Goal: Check status: Check status

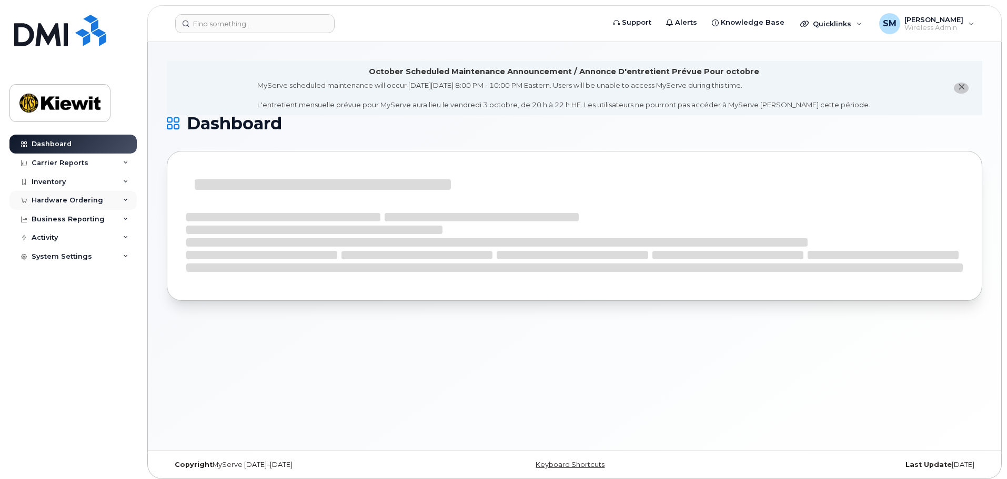
click at [76, 199] on div "Hardware Ordering" at bounding box center [68, 200] width 72 height 8
click at [57, 245] on link "Orders" at bounding box center [82, 240] width 109 height 20
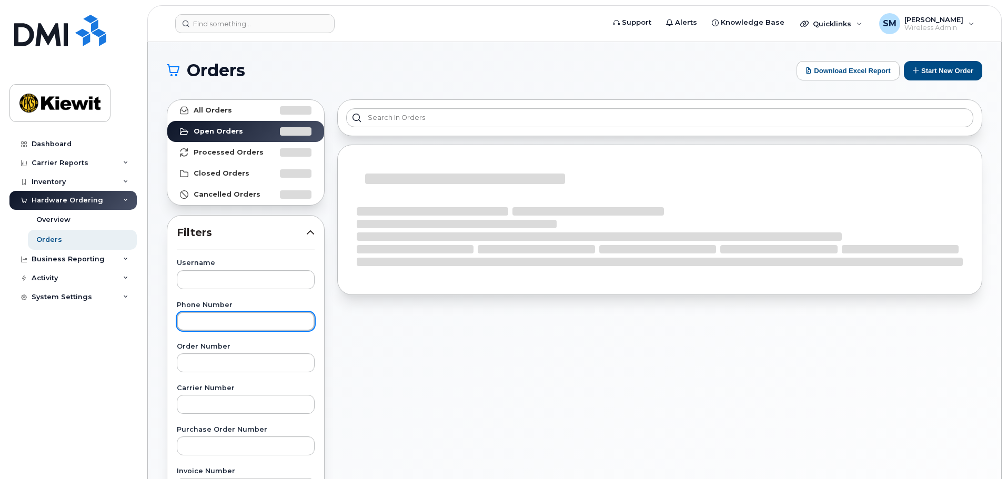
click at [220, 326] on input "text" at bounding box center [246, 321] width 138 height 19
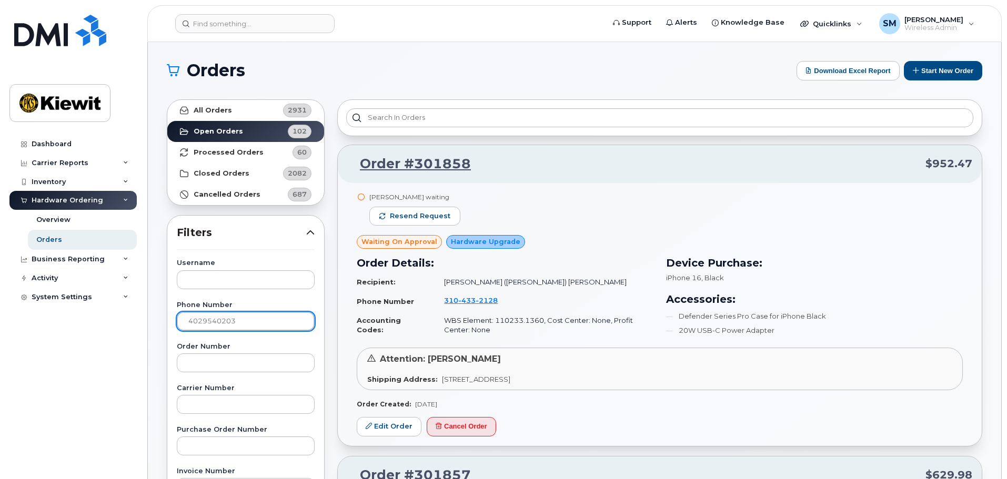
type input "4029540203"
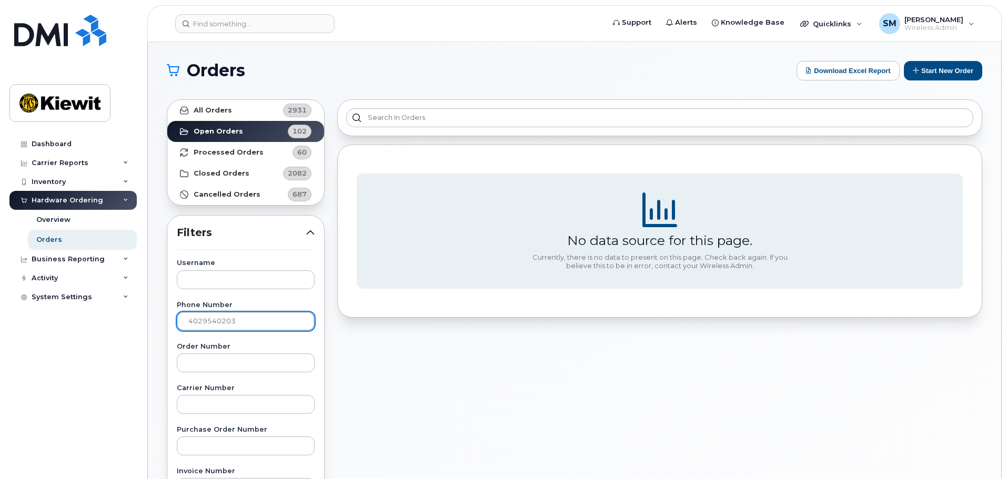
click at [220, 321] on input "4029540203" at bounding box center [246, 321] width 138 height 19
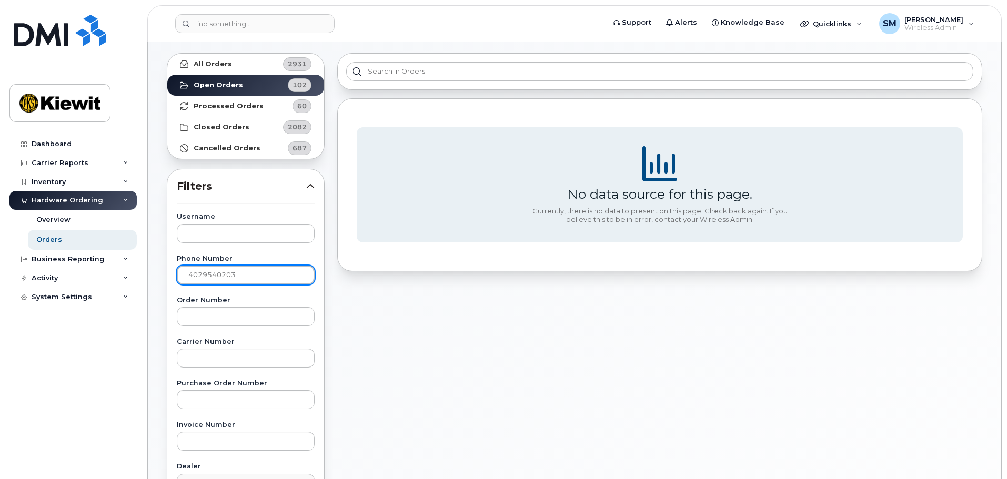
scroll to position [105, 0]
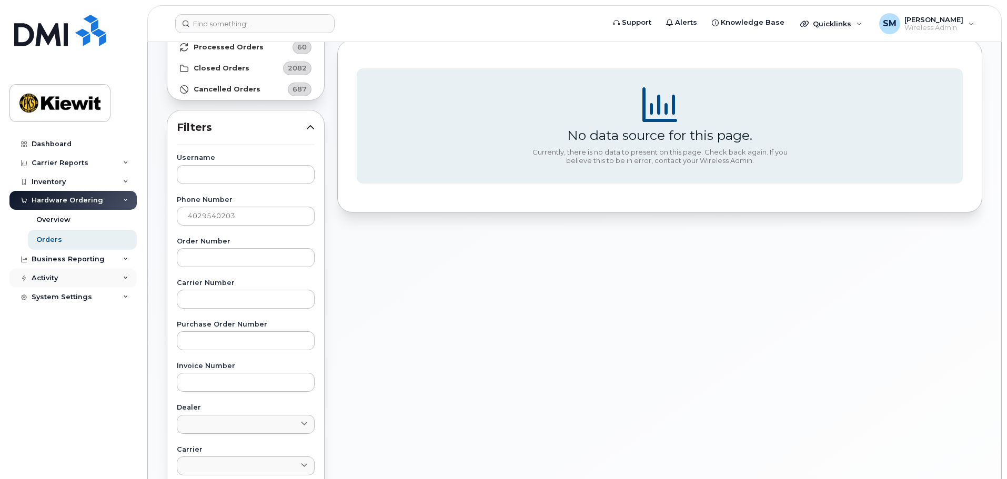
click at [96, 276] on div "Activity" at bounding box center [72, 278] width 127 height 19
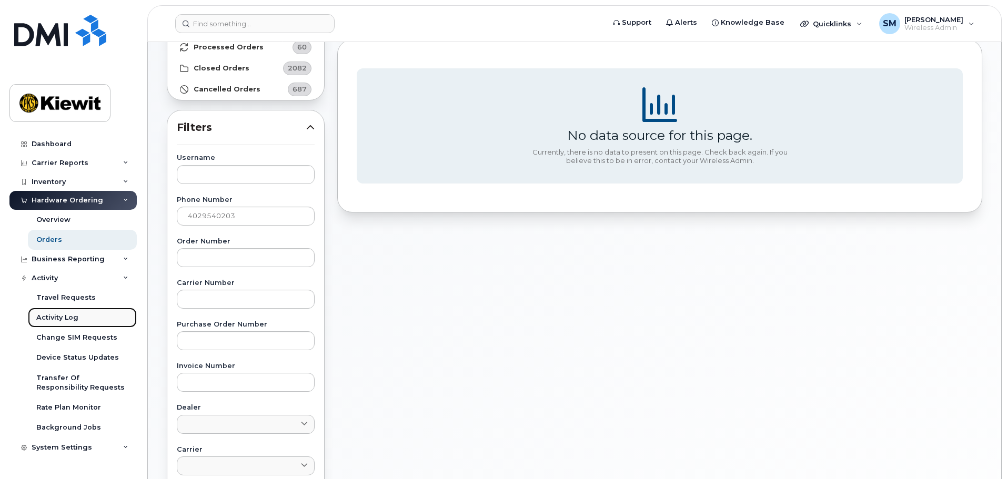
click at [105, 325] on link "Activity Log" at bounding box center [82, 318] width 109 height 20
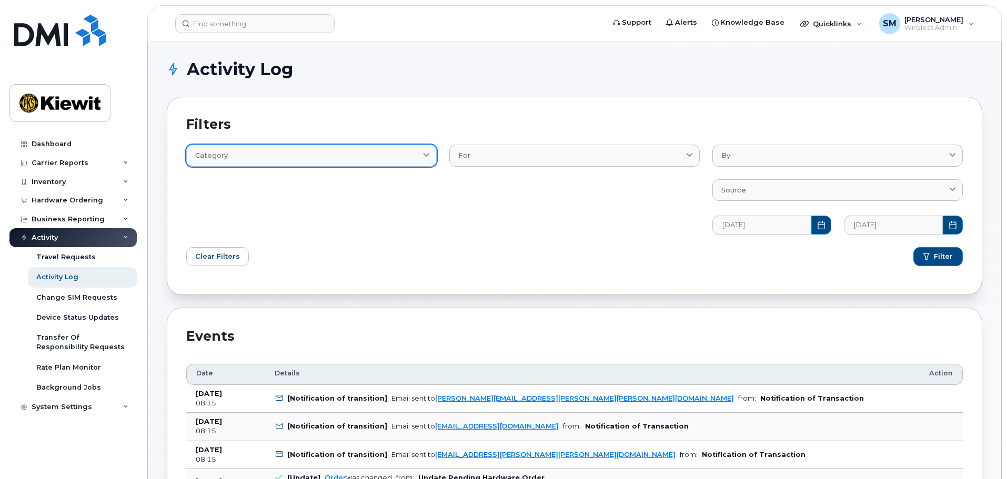
click at [376, 154] on div "Category" at bounding box center [311, 156] width 233 height 10
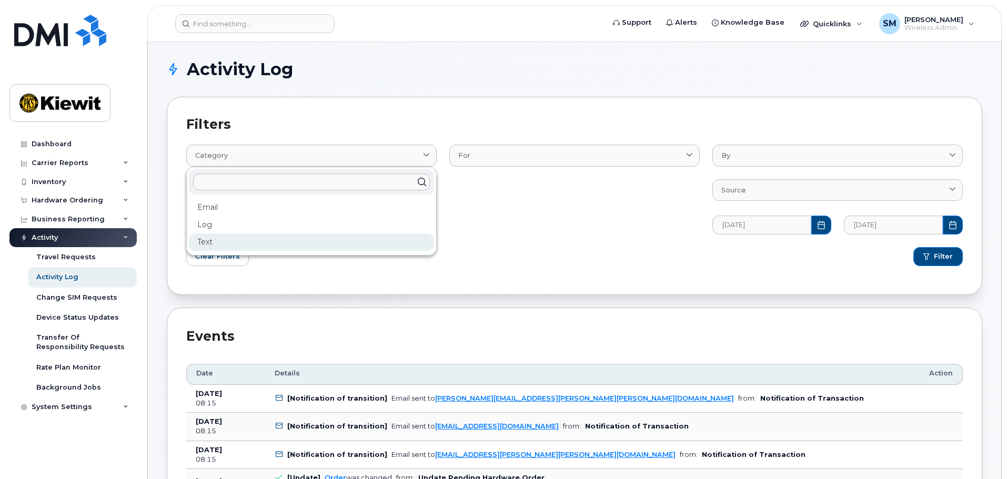
click at [300, 244] on div "Text" at bounding box center [311, 242] width 245 height 17
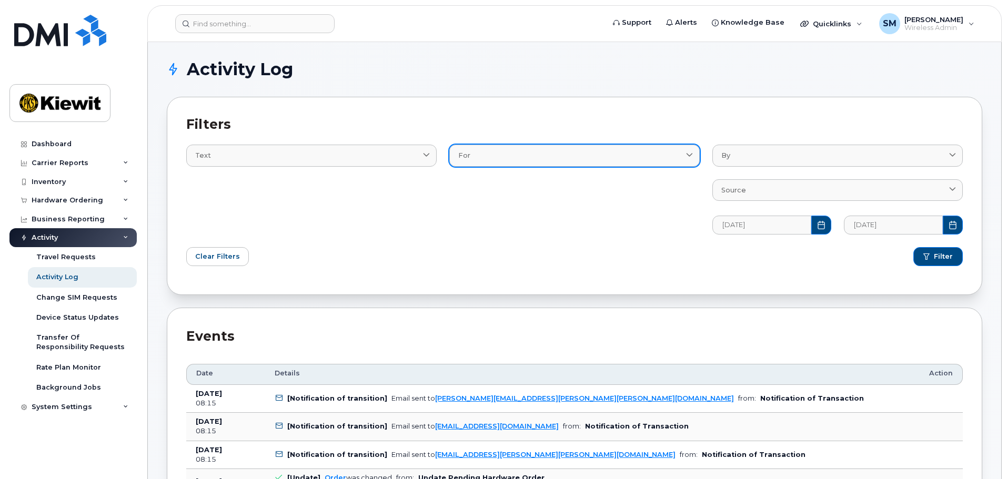
click at [505, 156] on div "For" at bounding box center [574, 156] width 233 height 10
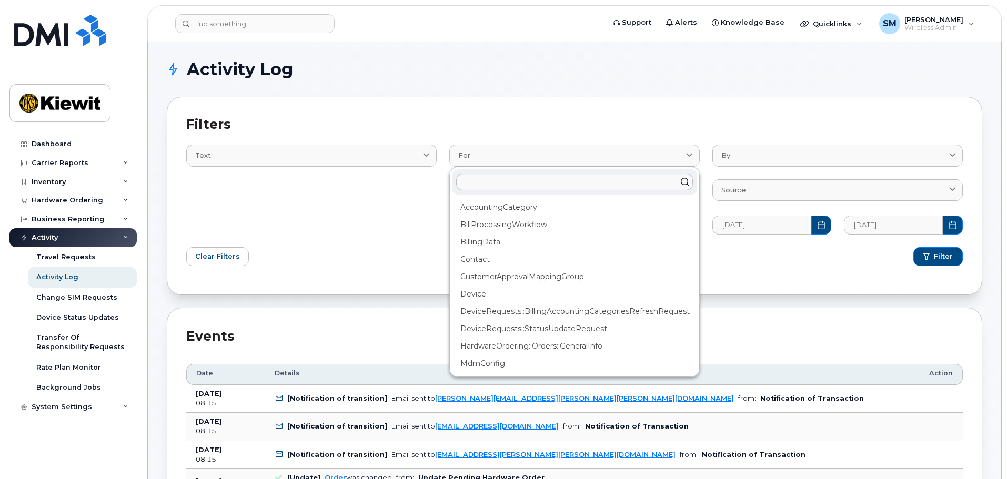
click at [395, 222] on div "Text Email Log Text" at bounding box center [311, 183] width 263 height 115
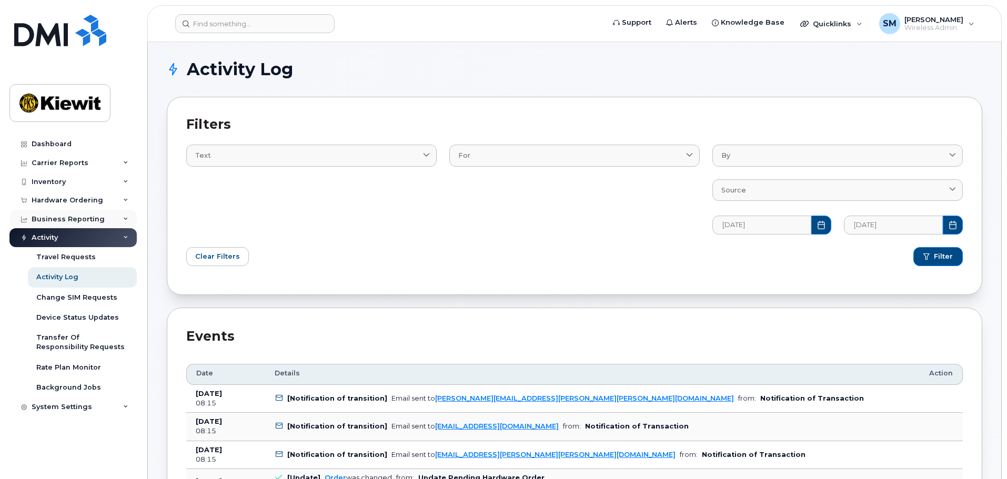
click at [119, 220] on div "Business Reporting" at bounding box center [72, 219] width 127 height 19
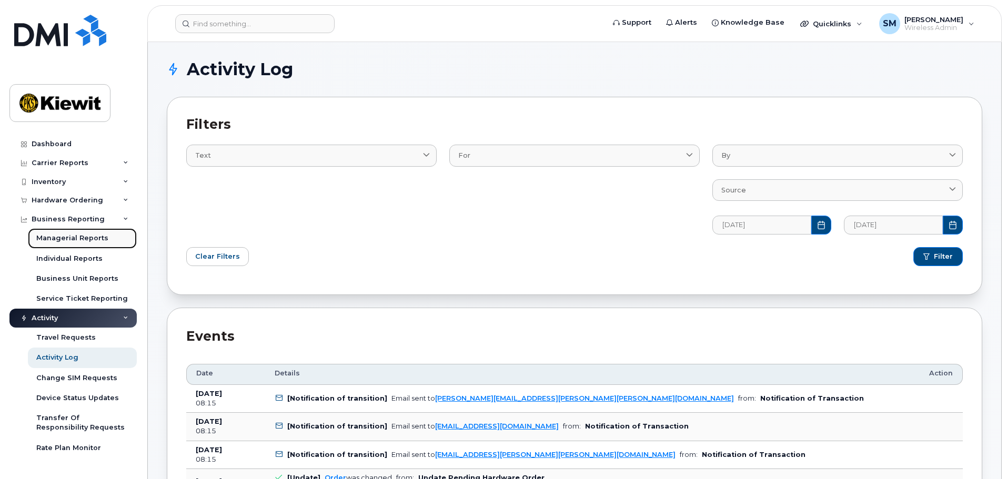
click at [102, 237] on div "Managerial Reports" at bounding box center [72, 238] width 72 height 9
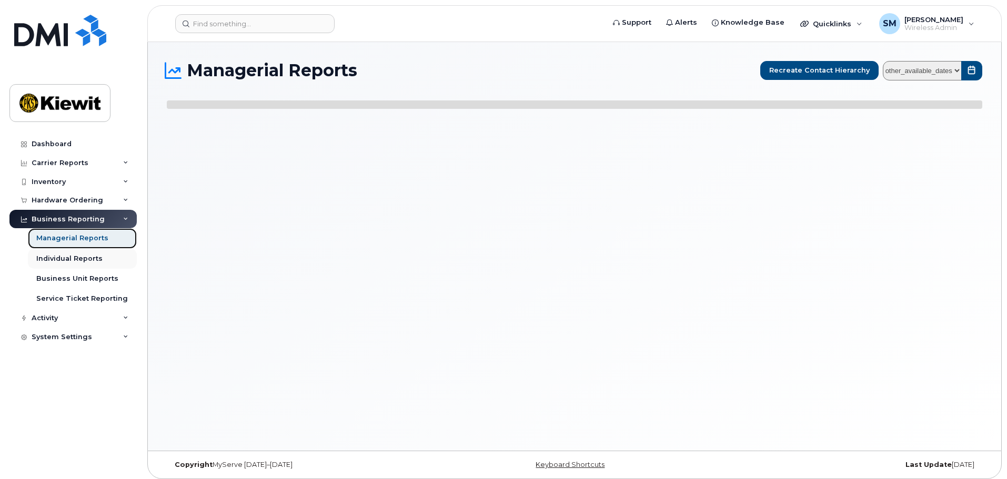
select select
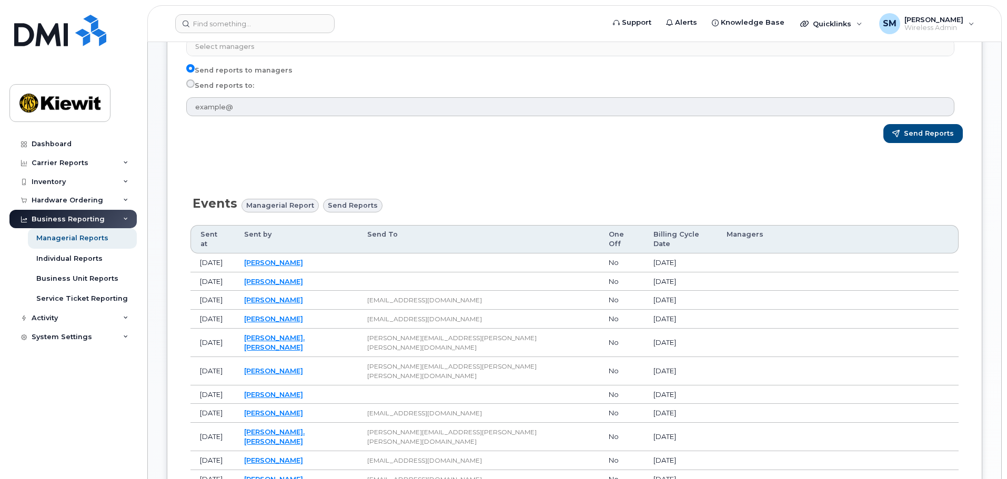
scroll to position [368, 0]
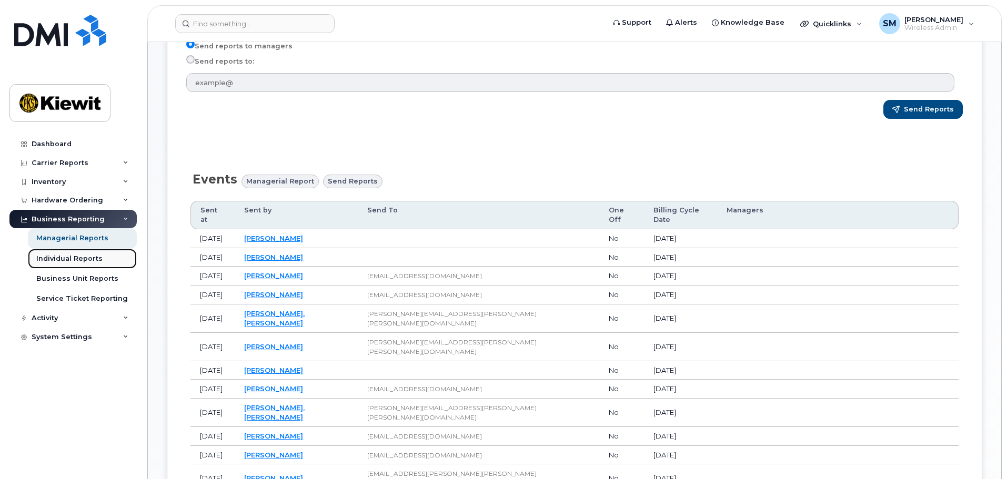
click at [105, 267] on link "Individual Reports" at bounding box center [82, 259] width 109 height 20
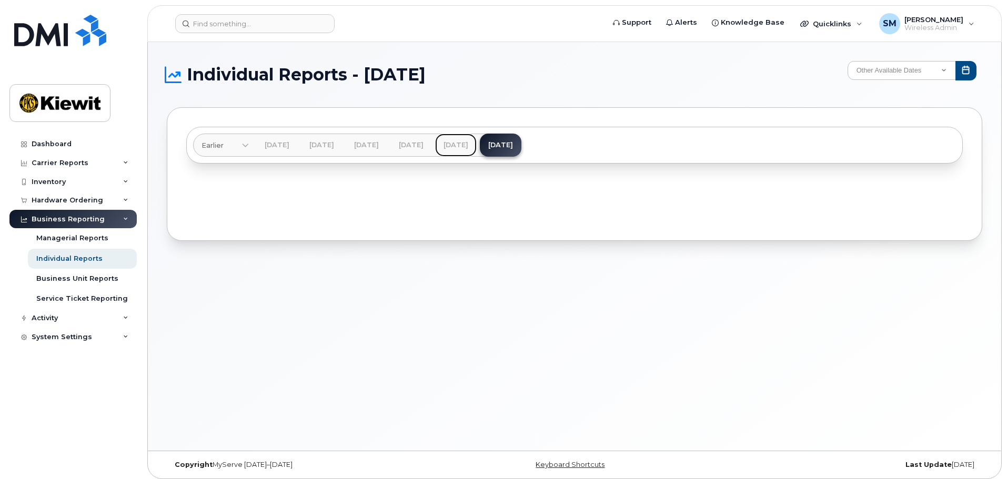
click at [477, 137] on link "[DATE]" at bounding box center [456, 145] width 42 height 23
click at [522, 145] on link "[DATE]" at bounding box center [501, 145] width 42 height 23
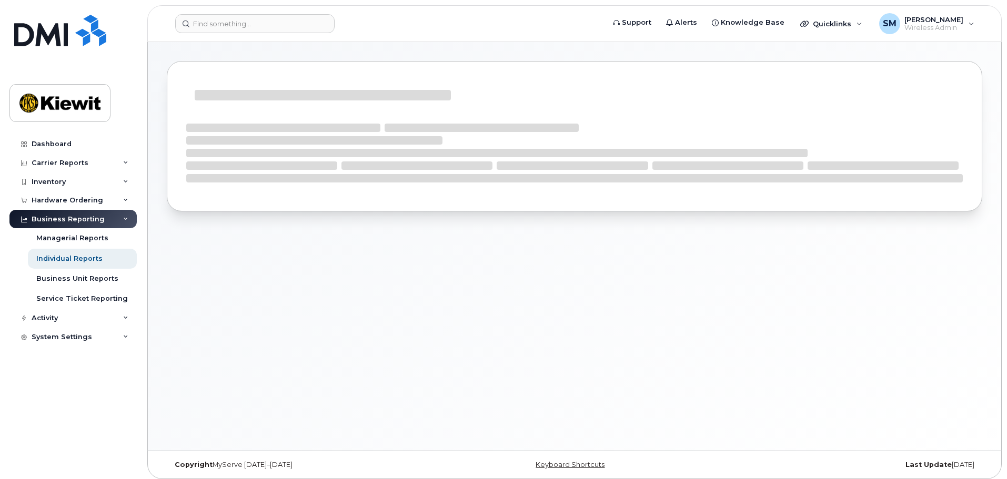
click at [503, 190] on div at bounding box center [574, 151] width 777 height 82
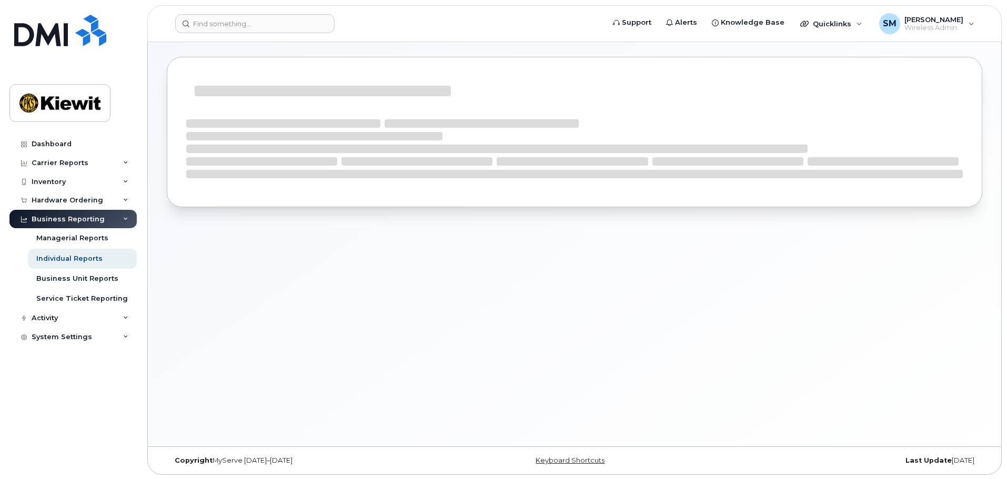
scroll to position [5, 0]
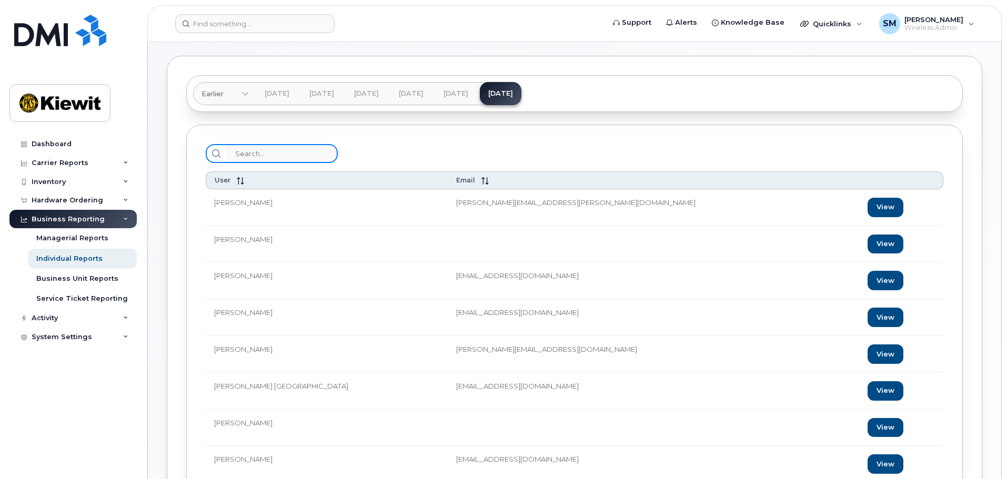
click at [286, 160] on input "search" at bounding box center [282, 153] width 112 height 19
paste input "4029540203"
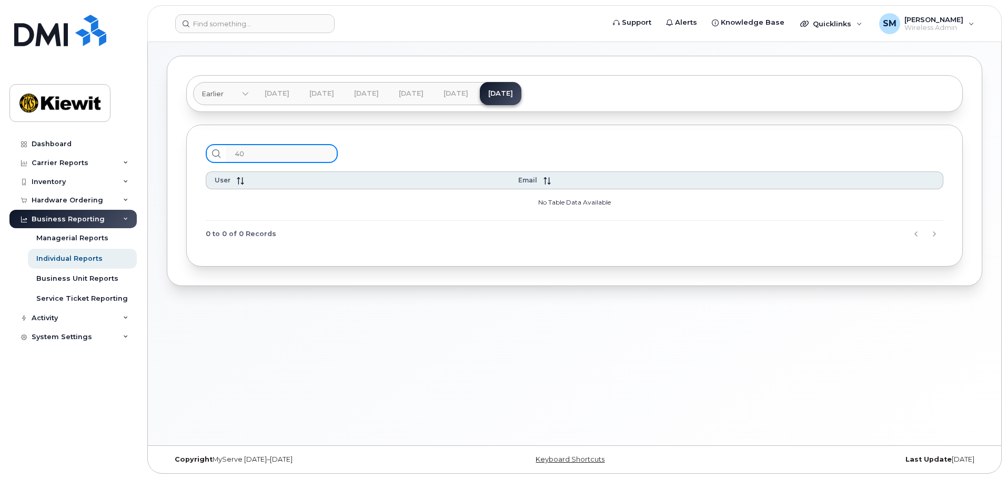
type input "4"
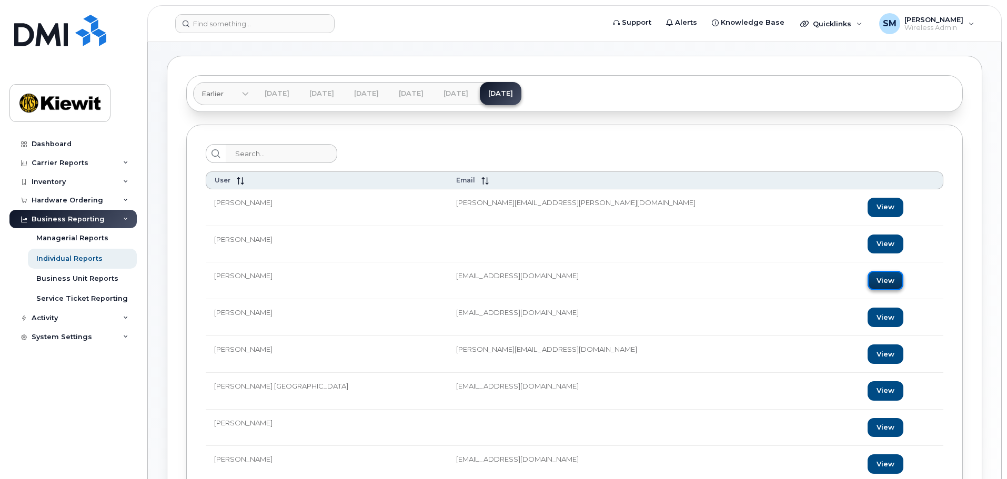
click at [868, 282] on link "View" at bounding box center [886, 280] width 36 height 19
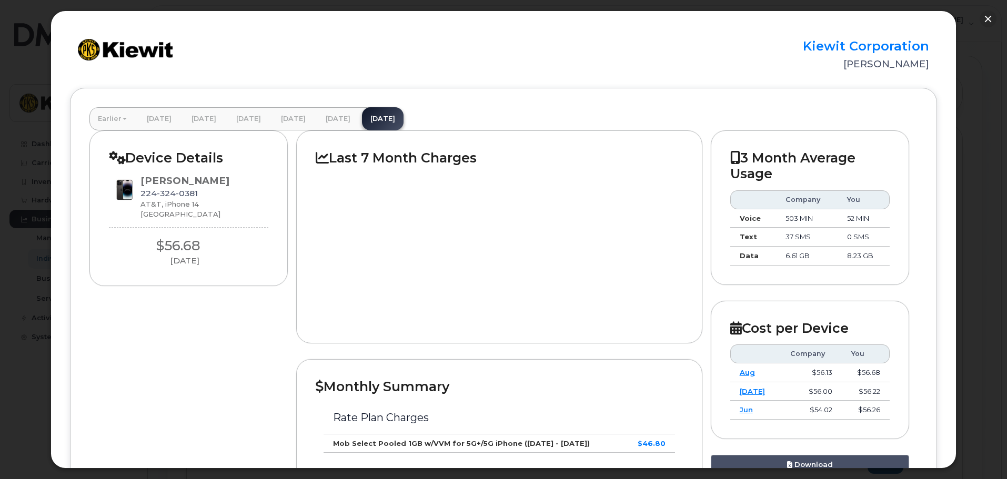
scroll to position [0, 0]
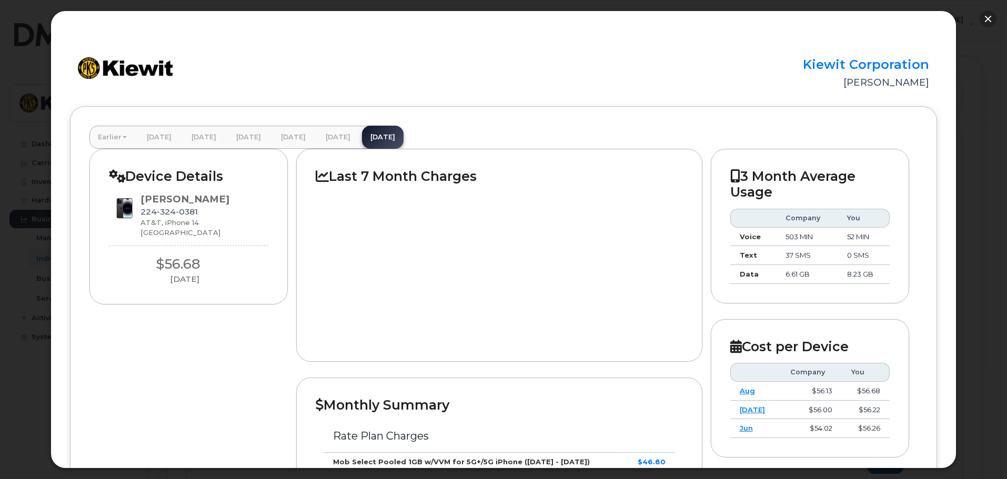
click at [986, 16] on button "button" at bounding box center [988, 19] width 17 height 17
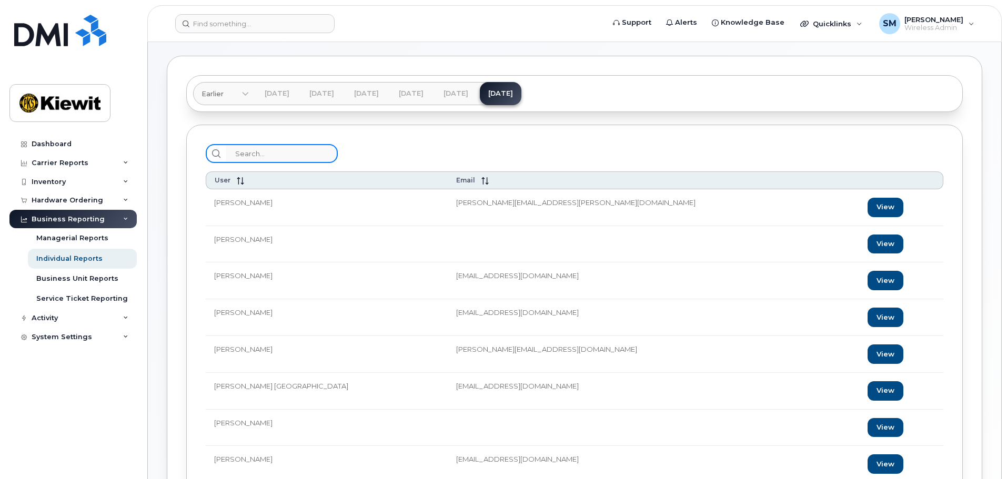
click at [301, 154] on input "search" at bounding box center [282, 153] width 112 height 19
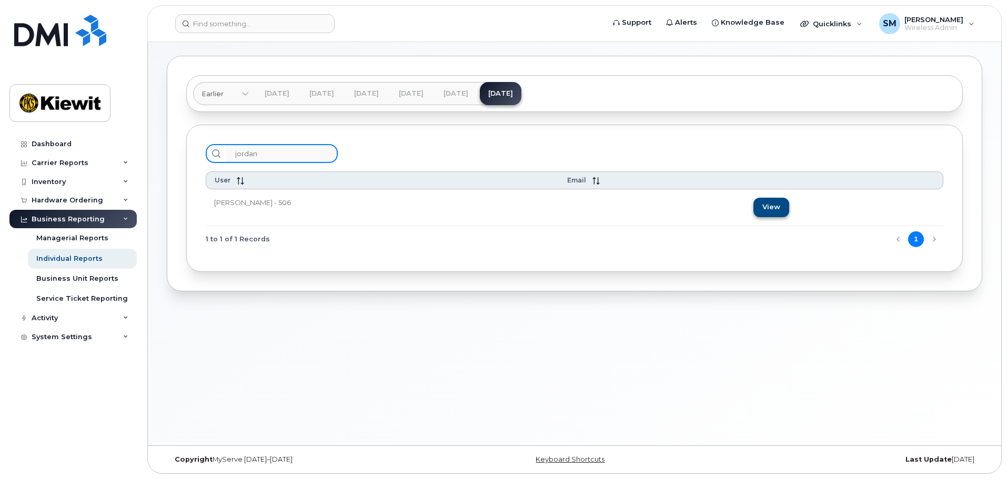
type input "jordan"
click at [778, 206] on link "View" at bounding box center [772, 207] width 36 height 19
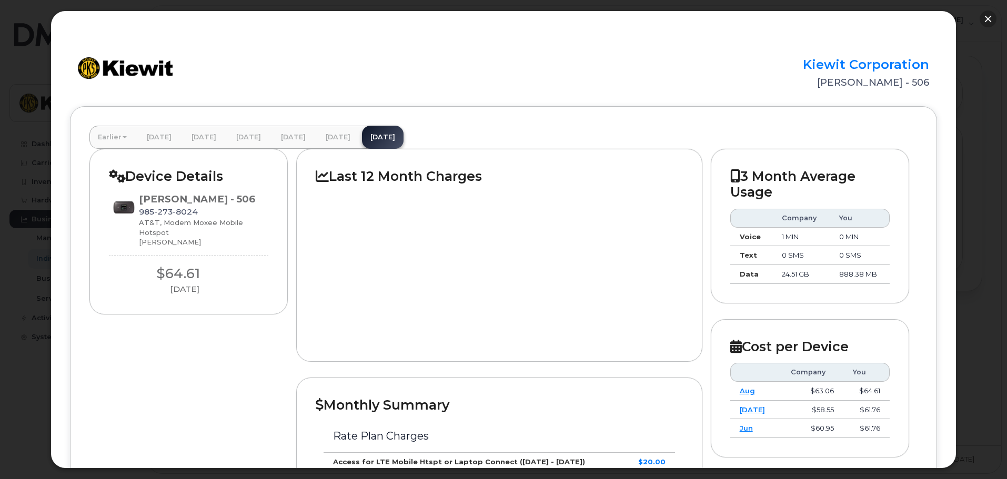
click at [983, 18] on button "button" at bounding box center [988, 19] width 17 height 17
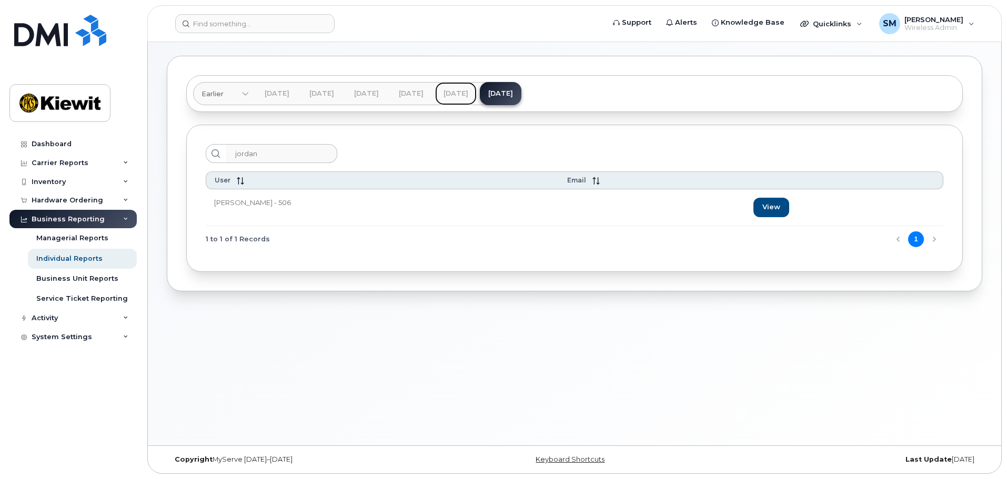
click at [477, 92] on link "[DATE]" at bounding box center [456, 93] width 42 height 23
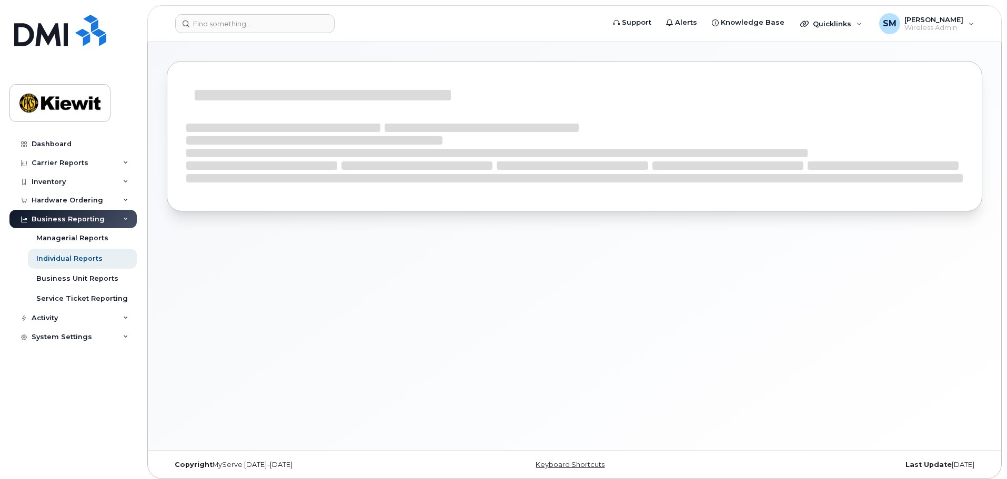
drag, startPoint x: 520, startPoint y: 109, endPoint x: 543, endPoint y: 291, distance: 183.1
click at [527, 256] on div at bounding box center [575, 246] width 854 height 409
